Goal: Transaction & Acquisition: Purchase product/service

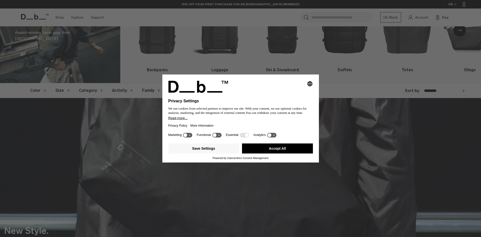
click at [312, 82] on icon "Select language" at bounding box center [310, 84] width 6 height 6
click at [261, 65] on div "Privacy Settings We use cookies from selected partners to improve our site. Wit…" at bounding box center [240, 118] width 481 height 237
click at [115, 53] on div "Selecting an option will immediately change the language Privacy Settings We us…" at bounding box center [240, 118] width 481 height 237
click at [200, 147] on button "Save Settings" at bounding box center [203, 148] width 71 height 10
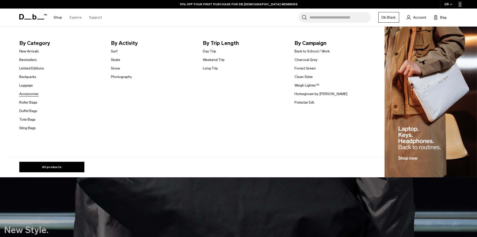
click at [29, 94] on link "Accessories" at bounding box center [28, 93] width 19 height 5
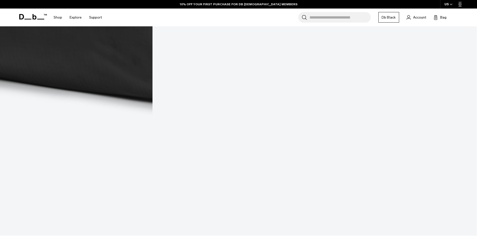
scroll to position [1302, 0]
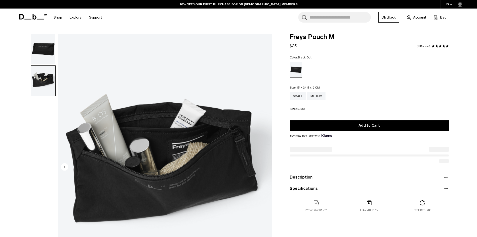
click at [37, 45] on img "button" at bounding box center [43, 49] width 24 height 30
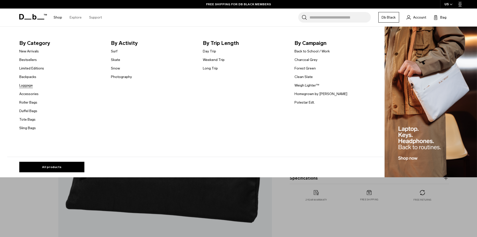
click at [30, 86] on link "Luggage" at bounding box center [26, 85] width 14 height 5
